Goal: Task Accomplishment & Management: Manage account settings

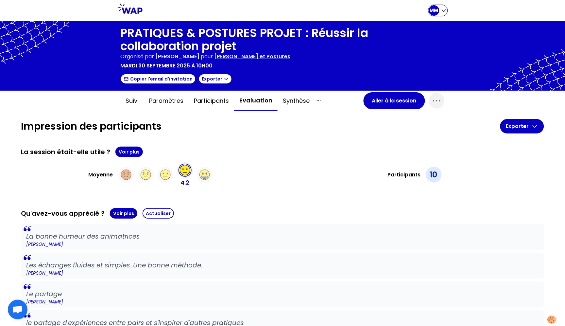
drag, startPoint x: 444, startPoint y: 12, endPoint x: 437, endPoint y: 17, distance: 9.1
click at [444, 12] on icon "button" at bounding box center [444, 10] width 7 height 7
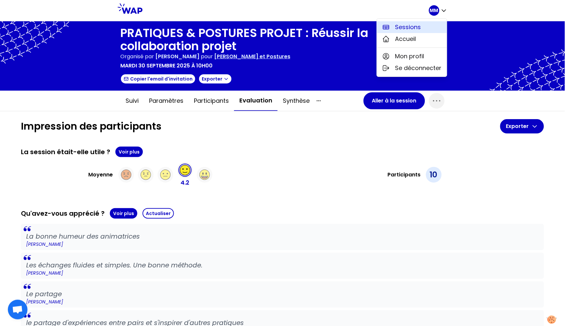
click at [426, 27] on button "Sessions" at bounding box center [412, 27] width 70 height 12
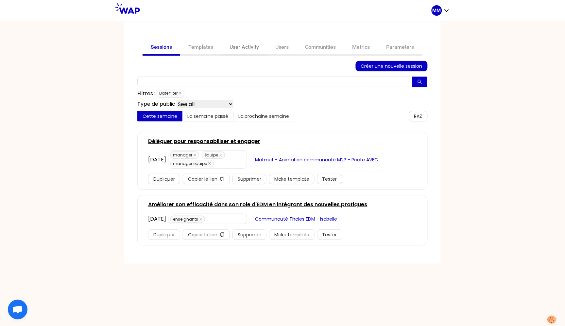
click at [249, 48] on link "User Activity" at bounding box center [244, 48] width 46 height 16
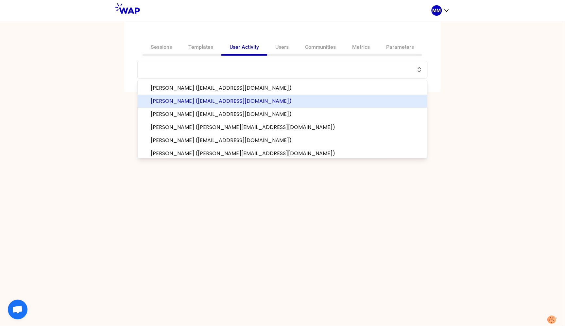
paste input "lennefrance@hotmail.fr"
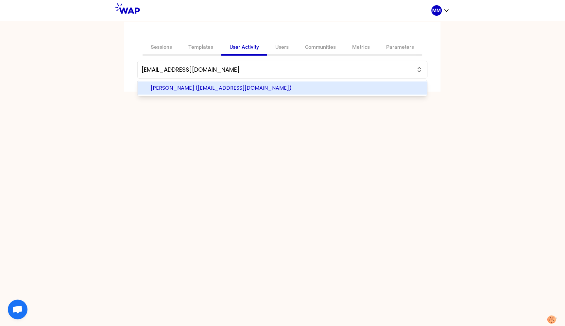
click at [226, 88] on span "France Lenne (lennefrance@hotmail.fr)" at bounding box center [286, 88] width 271 height 8
type input "France Lenne (lennefrance@hotmail.fr)"
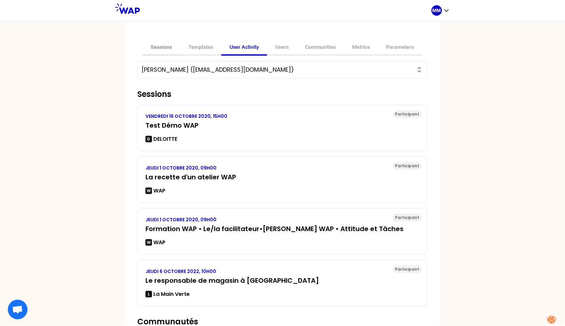
click at [165, 48] on link "Sessions" at bounding box center [162, 48] width 38 height 16
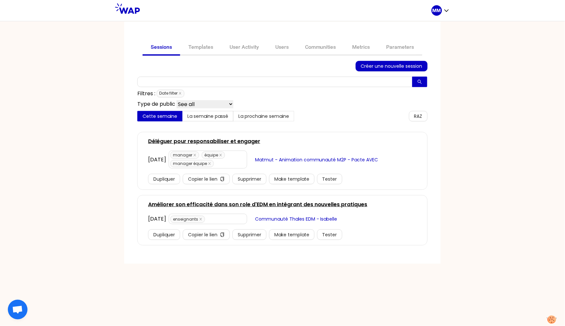
drag, startPoint x: 278, startPoint y: 47, endPoint x: 252, endPoint y: 80, distance: 41.9
click at [278, 47] on link "Users" at bounding box center [282, 48] width 30 height 16
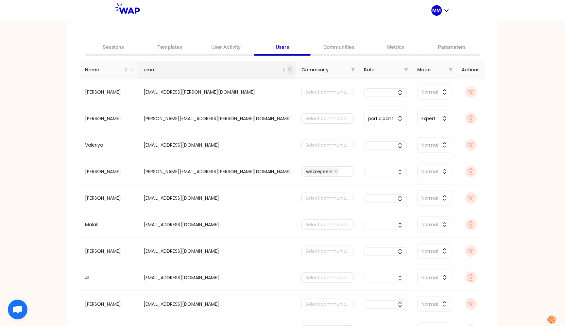
click at [287, 71] on span at bounding box center [290, 70] width 7 height 10
paste input "lennefrance@hotmail.fr"
type input "lennefrance@hotmail.fr"
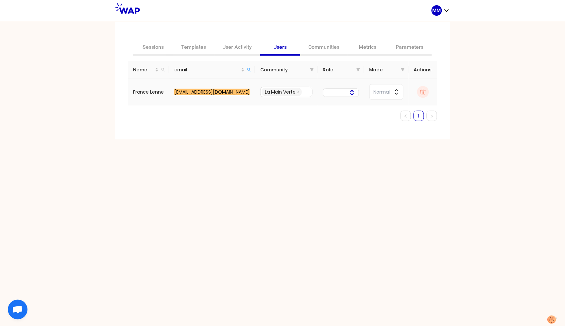
click at [336, 93] on button "button" at bounding box center [341, 92] width 36 height 9
click at [337, 106] on span "admin" at bounding box center [345, 105] width 17 height 8
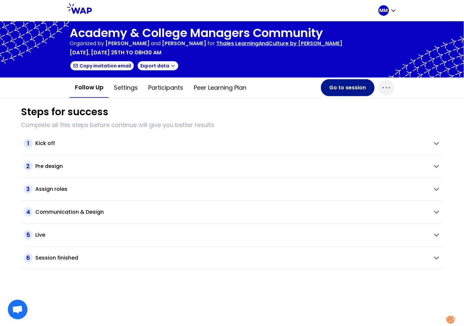
click at [345, 88] on button "Go to session" at bounding box center [348, 87] width 54 height 17
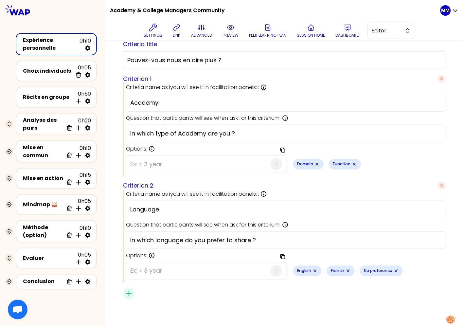
scroll to position [187, 0]
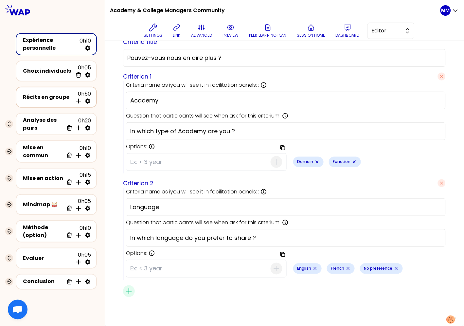
click at [42, 96] on div "Récits en groupe" at bounding box center [48, 97] width 50 height 8
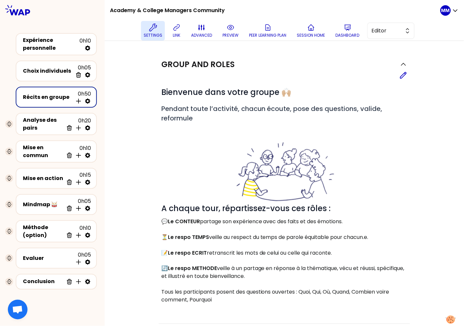
click at [151, 30] on icon at bounding box center [153, 28] width 8 height 8
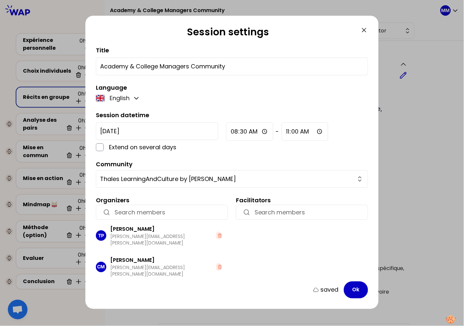
drag, startPoint x: 365, startPoint y: 29, endPoint x: 344, endPoint y: 35, distance: 22.1
click at [365, 29] on icon at bounding box center [364, 30] width 8 height 8
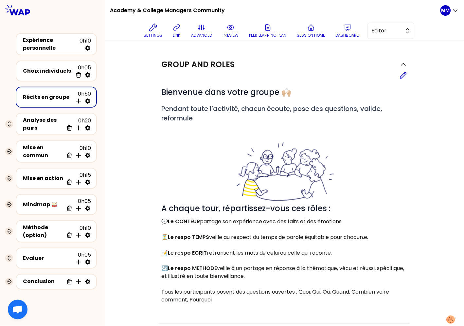
click at [137, 10] on h1 "Academy & College Managers Community" at bounding box center [167, 10] width 115 height 21
click at [138, 10] on h1 "Academy & College Managers Community" at bounding box center [167, 10] width 115 height 21
copy div "Academy & College Managers Community"
click at [150, 35] on p "Settings" at bounding box center [153, 35] width 19 height 5
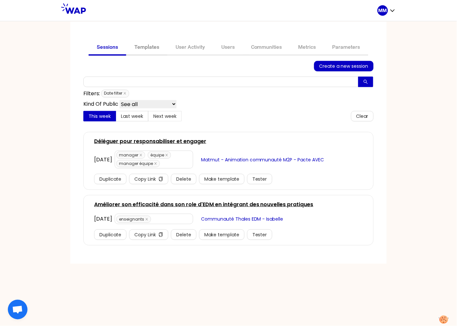
click at [154, 47] on link "Templates" at bounding box center [146, 48] width 41 height 16
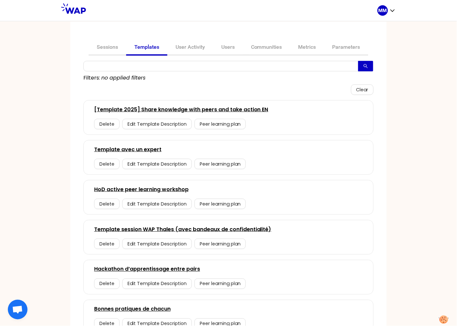
click at [254, 110] on link "[Template 2025] Share knowledge with peers and take action EN" at bounding box center [181, 110] width 174 height 8
click at [265, 50] on link "Communities" at bounding box center [266, 48] width 47 height 16
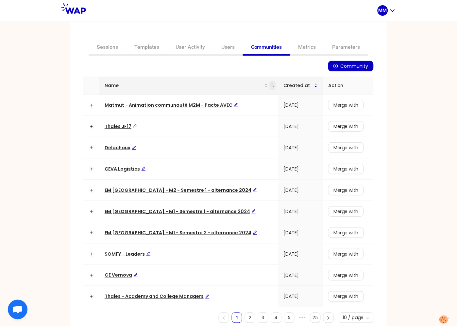
click at [270, 88] on span at bounding box center [273, 85] width 7 height 10
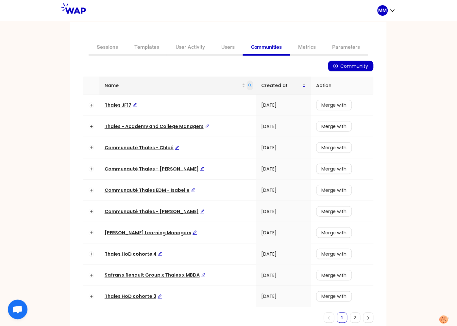
click at [250, 85] on span at bounding box center [250, 85] width 7 height 10
type input "thomas"
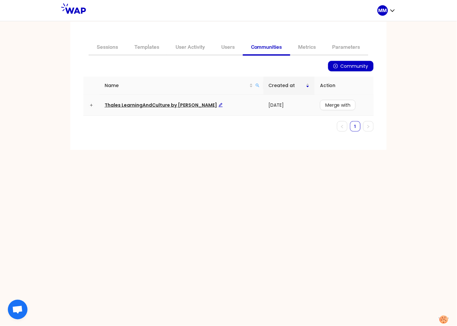
click at [170, 100] on td "Thales LearningAndCulture by Thomas" at bounding box center [181, 105] width 164 height 21
click at [170, 104] on span "Thales LearningAndCulture by Thomas" at bounding box center [164, 105] width 118 height 7
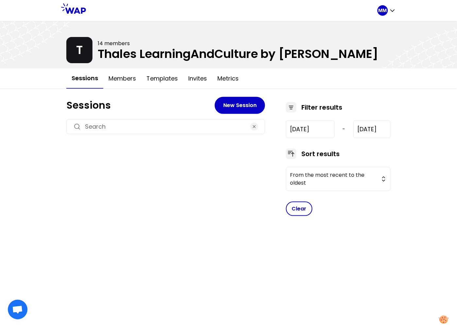
type input "2022-12-16"
type input "2025-11-25"
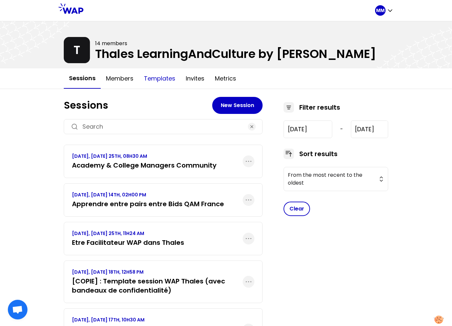
click at [166, 81] on button "Templates" at bounding box center [160, 79] width 42 height 20
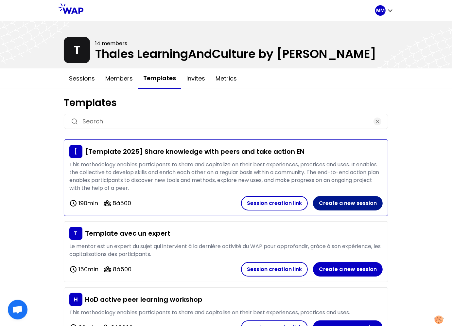
click at [356, 203] on button "Create a new session" at bounding box center [348, 203] width 70 height 14
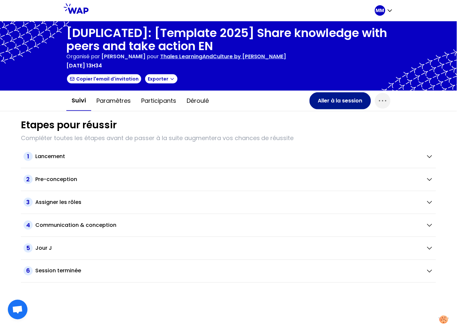
click at [328, 103] on button "Aller à la session" at bounding box center [340, 100] width 61 height 17
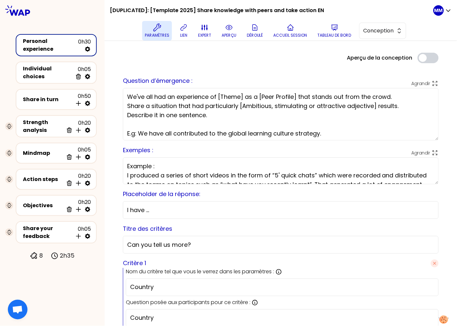
click at [156, 32] on button "Paramètres" at bounding box center [157, 31] width 30 height 20
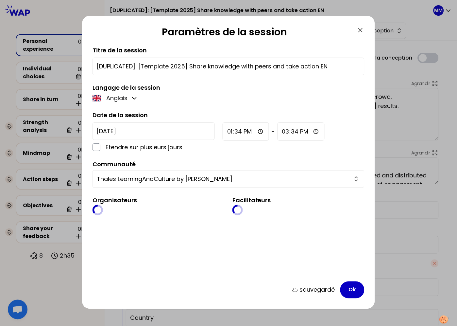
click at [188, 66] on input "[DUPLICATED]: [Template 2025] Share knowledge with peers and take action EN" at bounding box center [229, 66] width 264 height 9
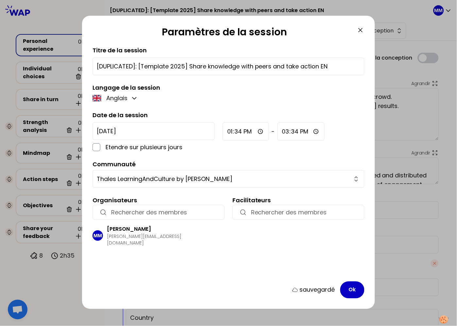
paste input "Academy & College Managers Community"
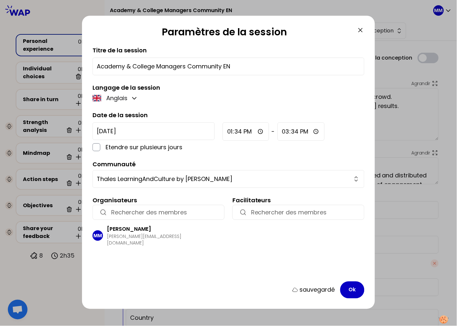
type input "Academy & College Managers Community EN"
click at [128, 131] on input "2025-10-6" at bounding box center [154, 131] width 122 height 18
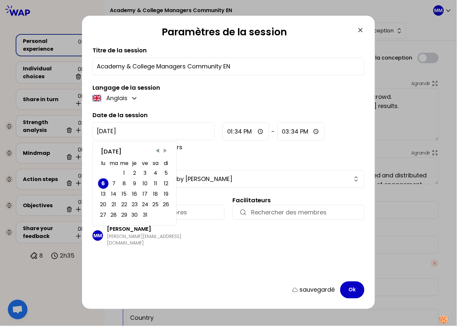
click at [164, 150] on span "Next Month" at bounding box center [165, 151] width 7 height 7
click at [112, 216] on div "25" at bounding box center [114, 214] width 6 height 9
type input "2025-11-25"
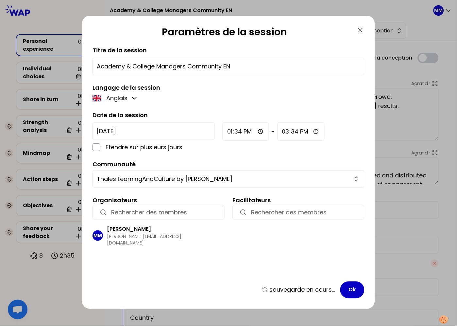
click at [223, 135] on input "13:34" at bounding box center [246, 131] width 46 height 18
click at [223, 133] on input "13:34" at bounding box center [246, 131] width 46 height 18
click at [223, 133] on input "08:34" at bounding box center [246, 131] width 47 height 18
type input "08:30"
click at [183, 212] on input "button" at bounding box center [164, 212] width 107 height 9
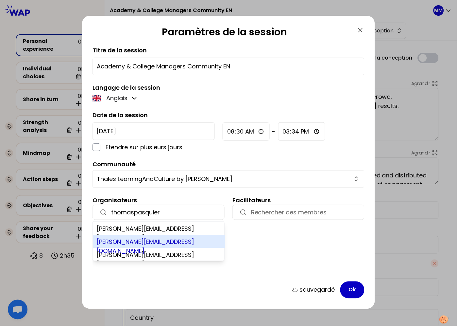
type input "thomaspasquier"
click at [191, 242] on div "thomas.pasquier@thalesgroup.com" at bounding box center [159, 241] width 132 height 13
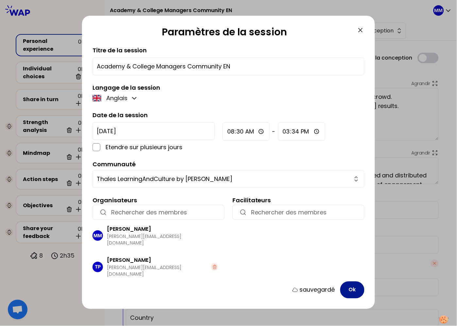
click at [358, 292] on button "Ok" at bounding box center [352, 289] width 24 height 17
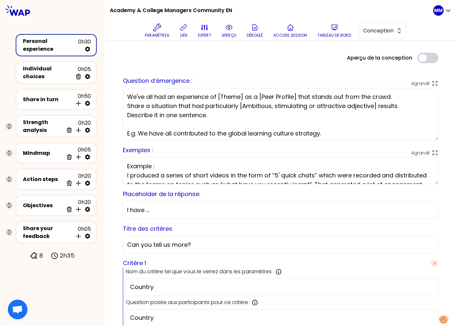
click at [246, 136] on textarea "We've all had an experience of [Theme] as a [Peer Profile] that stands out from…" at bounding box center [281, 114] width 316 height 52
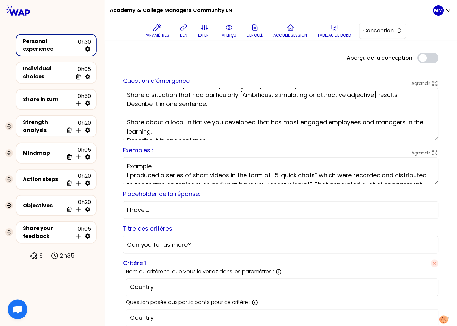
scroll to position [20, 0]
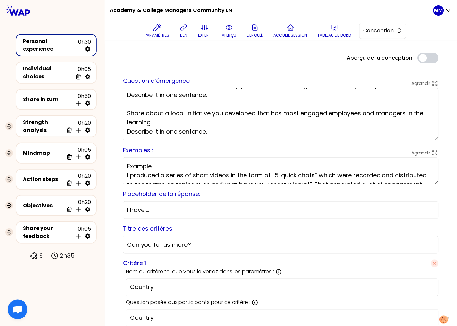
click at [234, 117] on textarea "We've all had an experience of [Theme] as a [Peer Profile] that stands out from…" at bounding box center [281, 114] width 316 height 52
drag, startPoint x: 223, startPoint y: 132, endPoint x: 128, endPoint y: 117, distance: 95.7
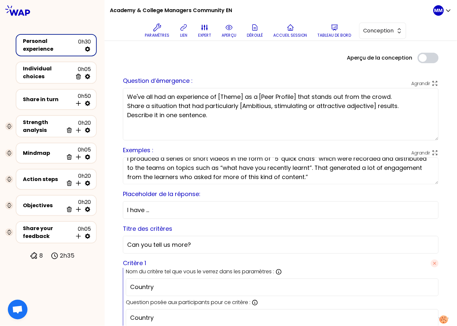
scroll to position [18, 0]
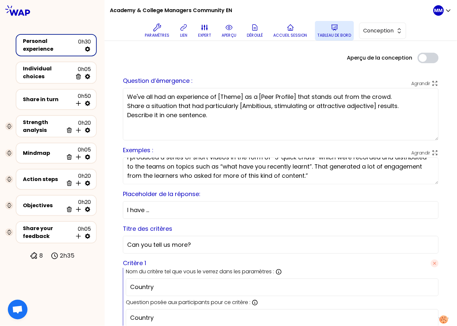
type textarea "We've all had an experience of [Theme] as a [Peer Profile] that stands out from…"
click at [335, 36] on p "Tableau de bord" at bounding box center [335, 35] width 34 height 5
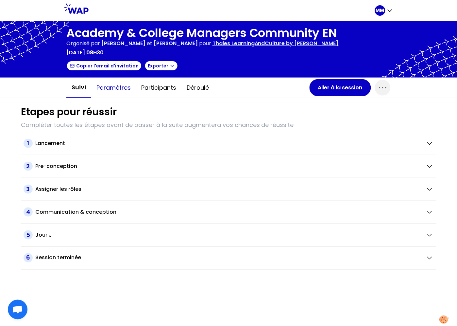
click at [123, 91] on button "Paramètres" at bounding box center [113, 88] width 45 height 20
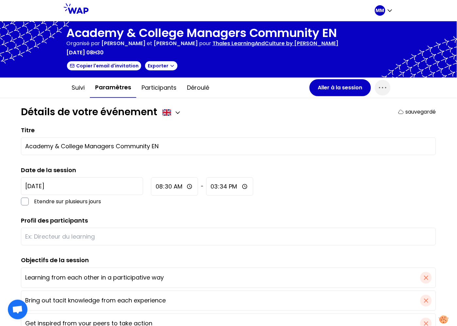
click at [206, 188] on input "15:34" at bounding box center [229, 186] width 47 height 18
type input "11:00"
click at [128, 239] on input "text" at bounding box center [228, 236] width 407 height 9
click at [84, 33] on h1 "Academy & College Managers Community EN" at bounding box center [202, 32] width 272 height 13
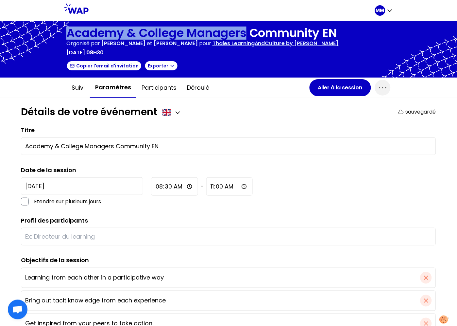
drag, startPoint x: 61, startPoint y: 31, endPoint x: 203, endPoint y: 121, distance: 167.6
click at [244, 34] on div "Academy & College Managers Community EN Organisé par Marie-Solveig Mesclon et T…" at bounding box center [228, 49] width 457 height 56
copy h1 "Academy & College Managers"
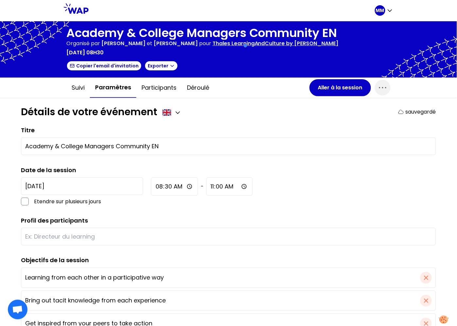
click at [87, 240] on input "text" at bounding box center [228, 236] width 407 height 9
paste input "Academy & College Managers"
type input "Academy & College Managers"
click at [239, 112] on div "Détails de votre événement sauvegardé" at bounding box center [228, 112] width 415 height 12
click at [381, 89] on icon "button" at bounding box center [383, 87] width 10 height 10
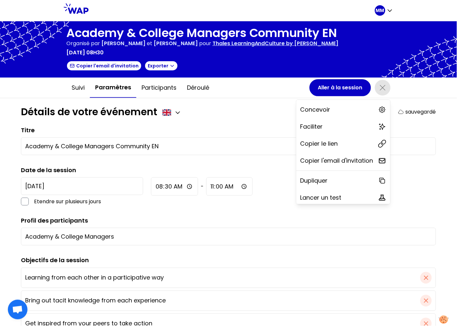
drag, startPoint x: 341, startPoint y: 138, endPoint x: 236, endPoint y: 138, distance: 105.3
click at [341, 138] on div "Copier le lien" at bounding box center [344, 143] width 94 height 14
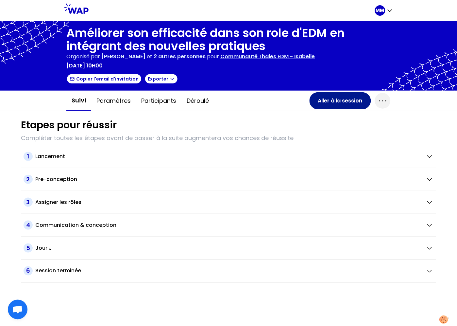
click at [339, 103] on button "Aller à la session" at bounding box center [340, 100] width 61 height 17
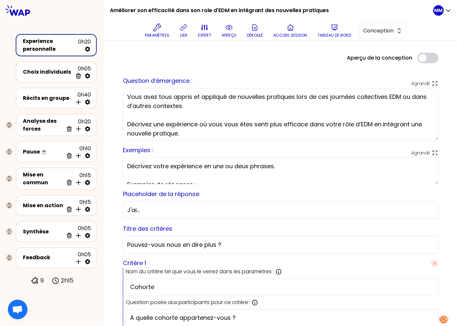
drag, startPoint x: 365, startPoint y: 34, endPoint x: 365, endPoint y: 40, distance: 5.2
click at [365, 34] on span "Conception" at bounding box center [378, 31] width 29 height 8
click at [368, 55] on li "Facilitation" at bounding box center [383, 57] width 46 height 10
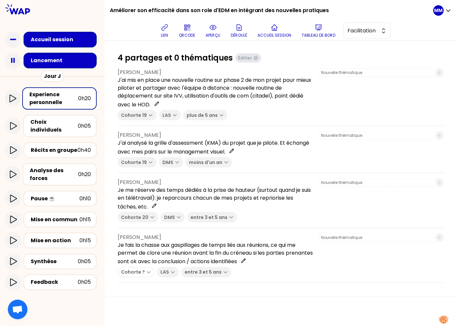
click at [84, 60] on div "Lancement" at bounding box center [62, 61] width 63 height 8
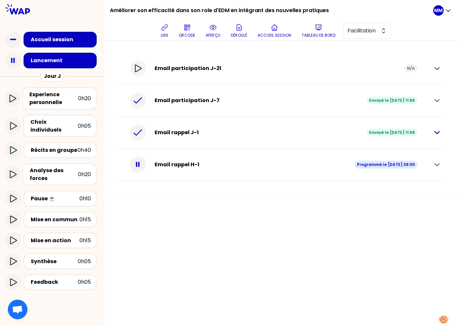
click at [438, 132] on icon "button" at bounding box center [438, 133] width 8 height 8
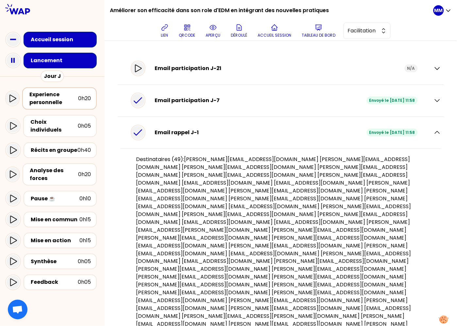
click at [55, 101] on div "Experience personnelle" at bounding box center [53, 99] width 49 height 16
